Goal: Navigation & Orientation: Find specific page/section

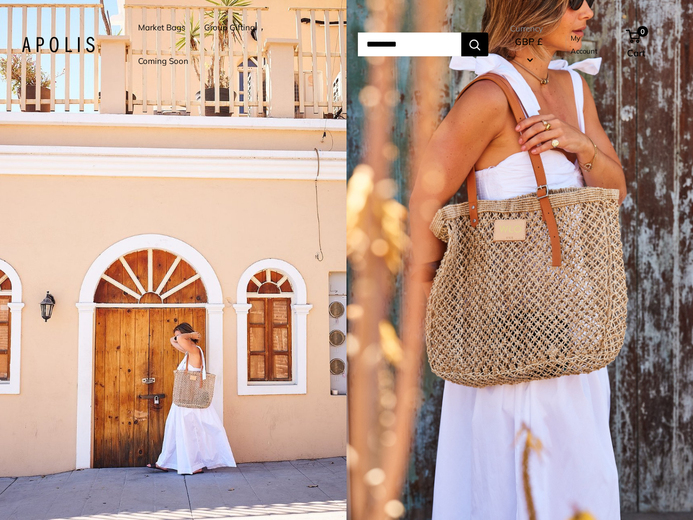
click at [358, 44] on input "Search..." at bounding box center [409, 44] width 103 height 24
click at [231, 44] on li "Group Gifting" at bounding box center [229, 28] width 51 height 34
click at [422, 44] on input "Search..." at bounding box center [409, 44] width 103 height 24
click at [173, 260] on div "1 / 5" at bounding box center [173, 260] width 347 height 520
click at [520, 260] on div "1 / 5" at bounding box center [520, 260] width 347 height 520
